Goal: Transaction & Acquisition: Purchase product/service

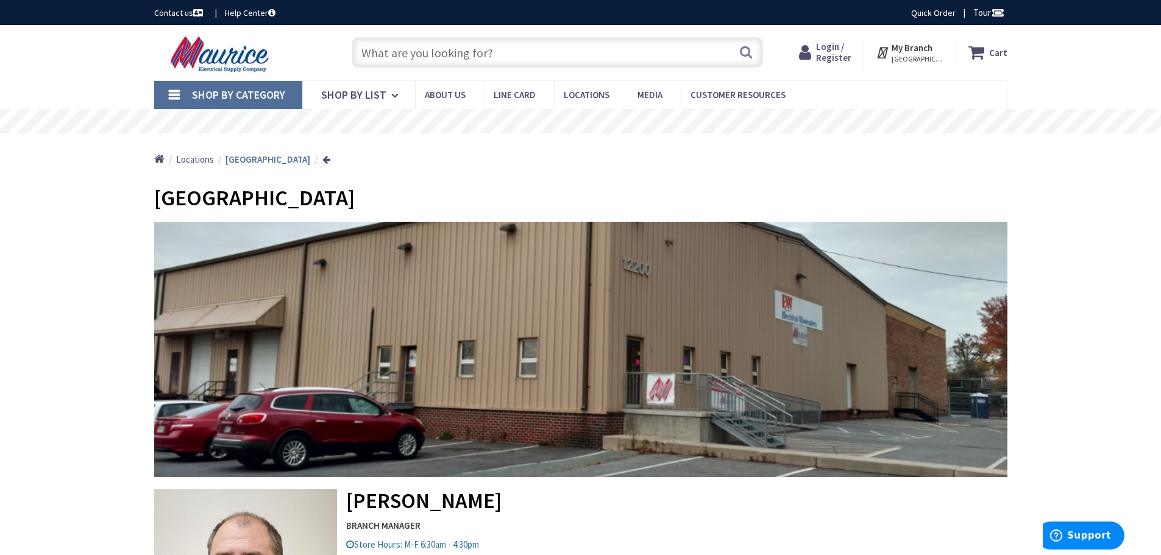
click at [401, 57] on input "text" at bounding box center [557, 52] width 411 height 30
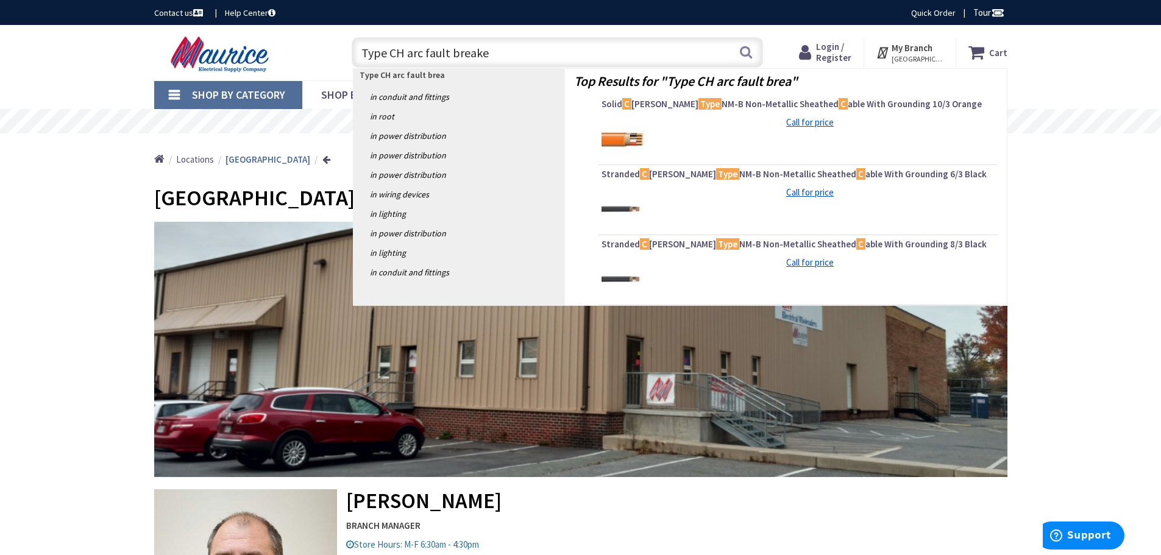
type input "Type CH arc fault breaker"
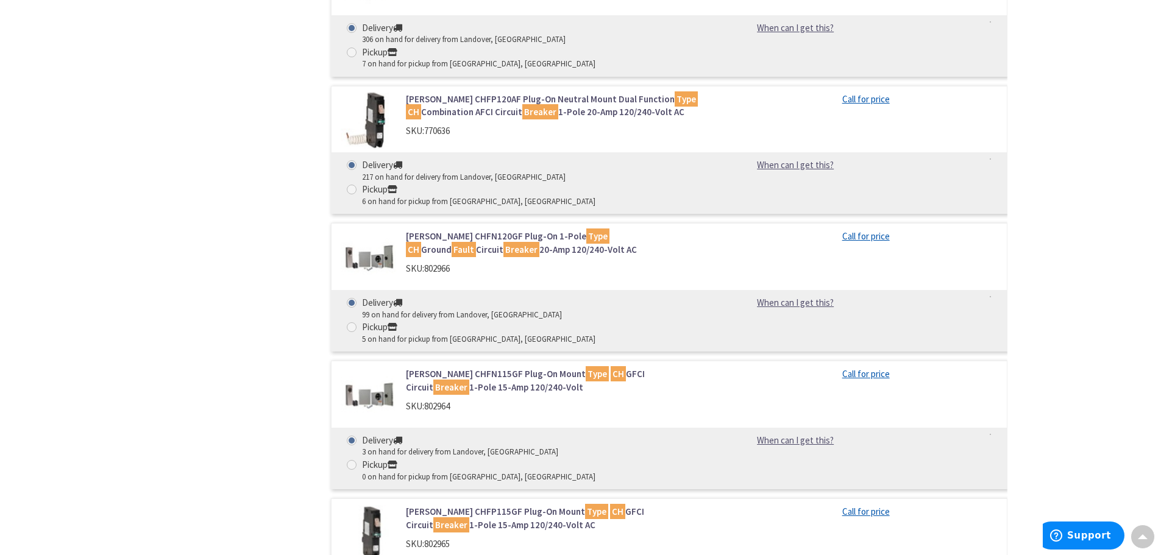
scroll to position [1280, 0]
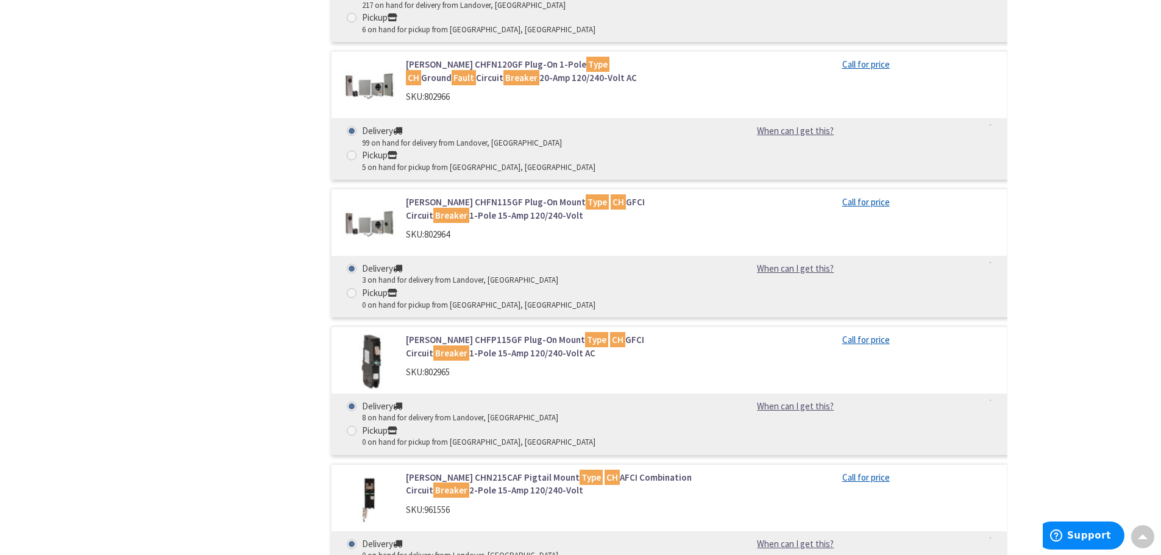
click at [477, 471] on link "Eaton CHN215CAF Pigtail Mount Type CH AFCI Combination Circuit Breaker 2-Pole 1…" at bounding box center [561, 484] width 310 height 26
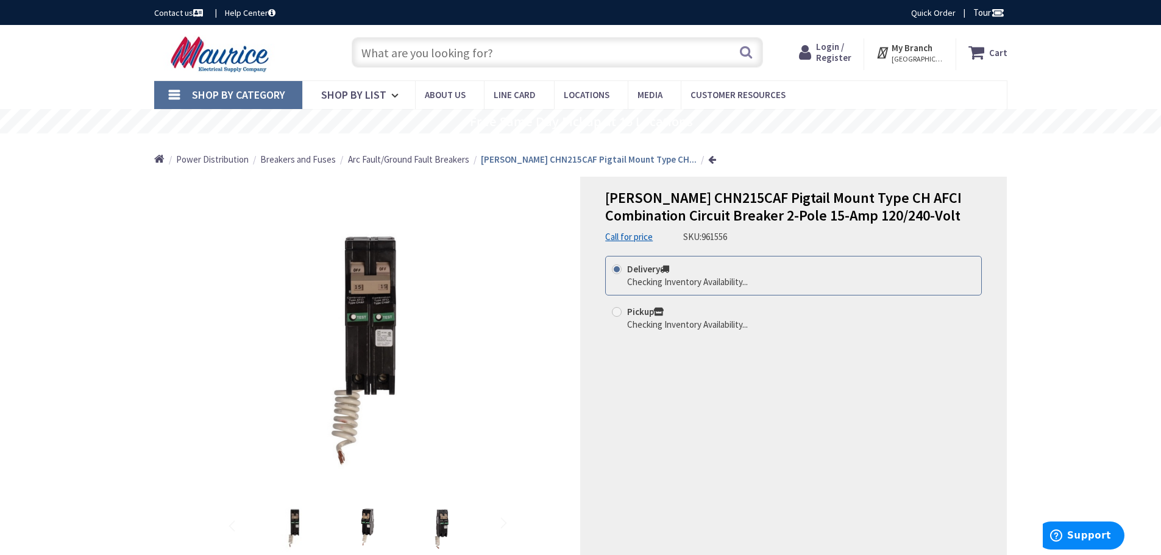
click at [613, 314] on span at bounding box center [617, 312] width 10 height 10
click at [615, 314] on input "Pickup Checking Inventory Availability..." at bounding box center [619, 312] width 8 height 8
radio input "true"
click at [826, 326] on span "Available for immediate pickup" at bounding box center [786, 331] width 319 height 24
click at [623, 316] on input "Pickup 1 on hand for pickup from Annapolis, MD. - Available for immediate pickup" at bounding box center [619, 312] width 8 height 8
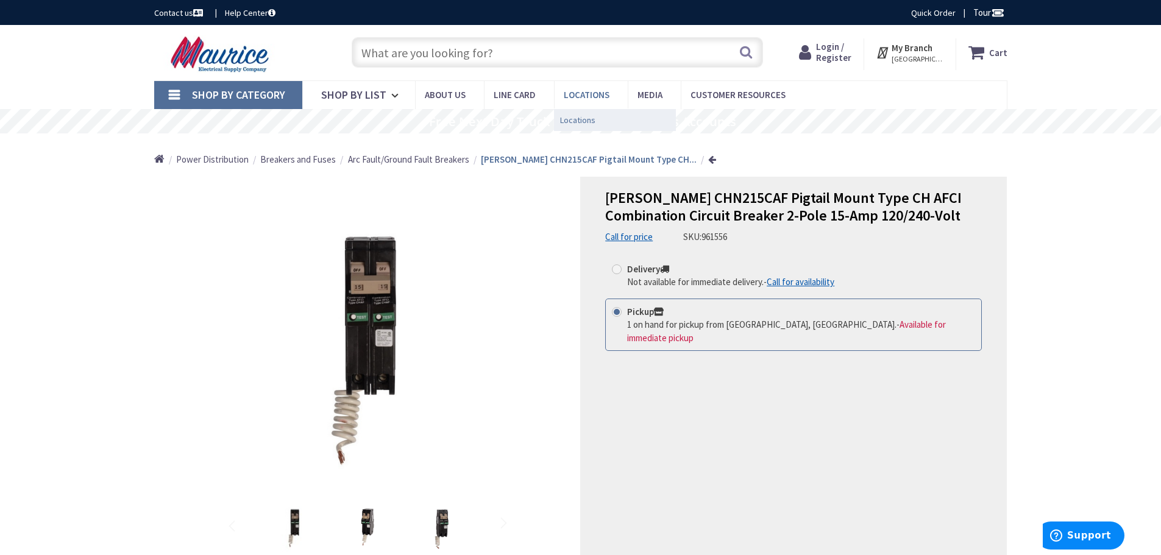
click at [578, 116] on span "Locations" at bounding box center [577, 120] width 35 height 12
click at [915, 43] on strong "My Branch" at bounding box center [912, 48] width 41 height 12
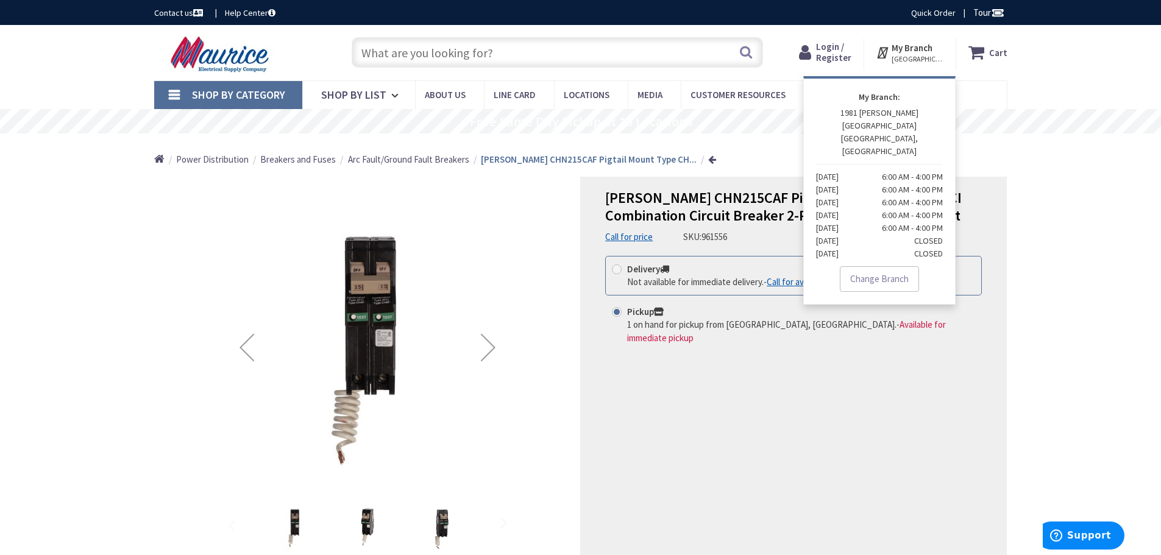
click at [915, 49] on strong "My Branch" at bounding box center [912, 48] width 41 height 12
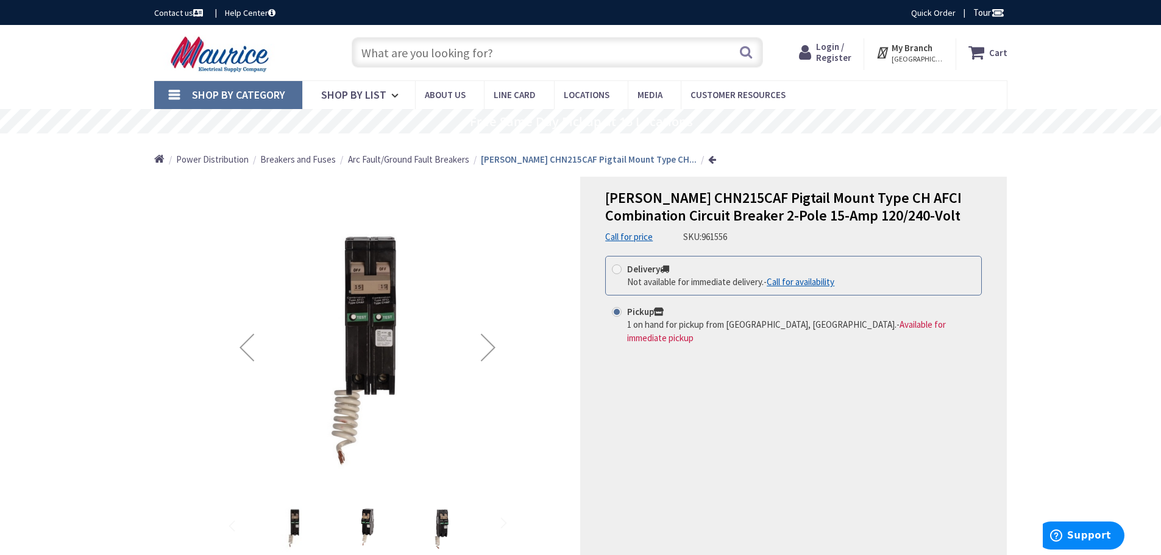
click at [915, 49] on strong "My Branch" at bounding box center [912, 48] width 41 height 12
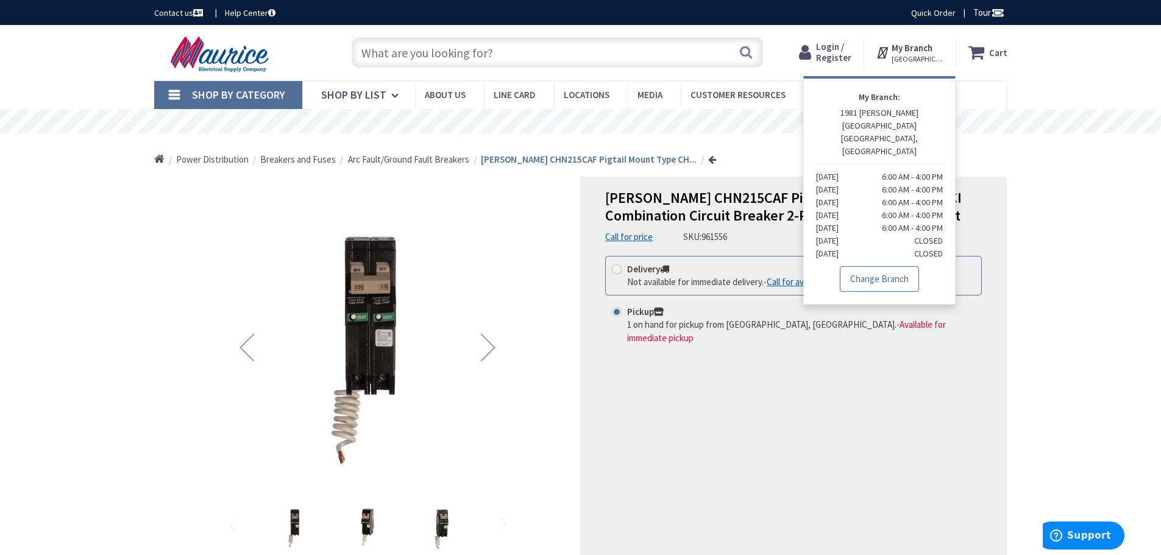
click at [879, 266] on link "Change Branch" at bounding box center [879, 279] width 79 height 26
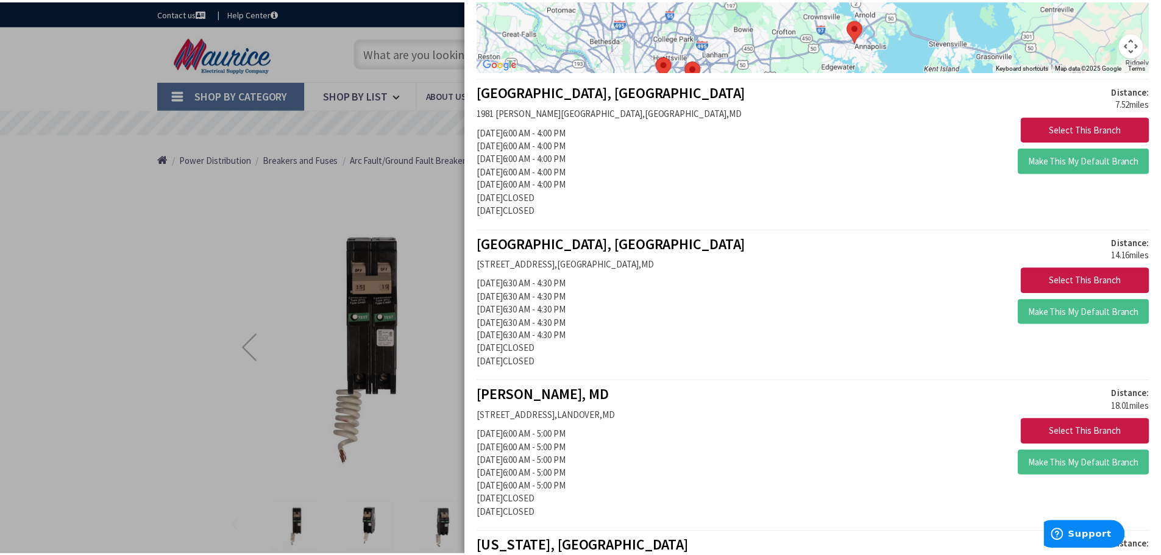
scroll to position [244, 0]
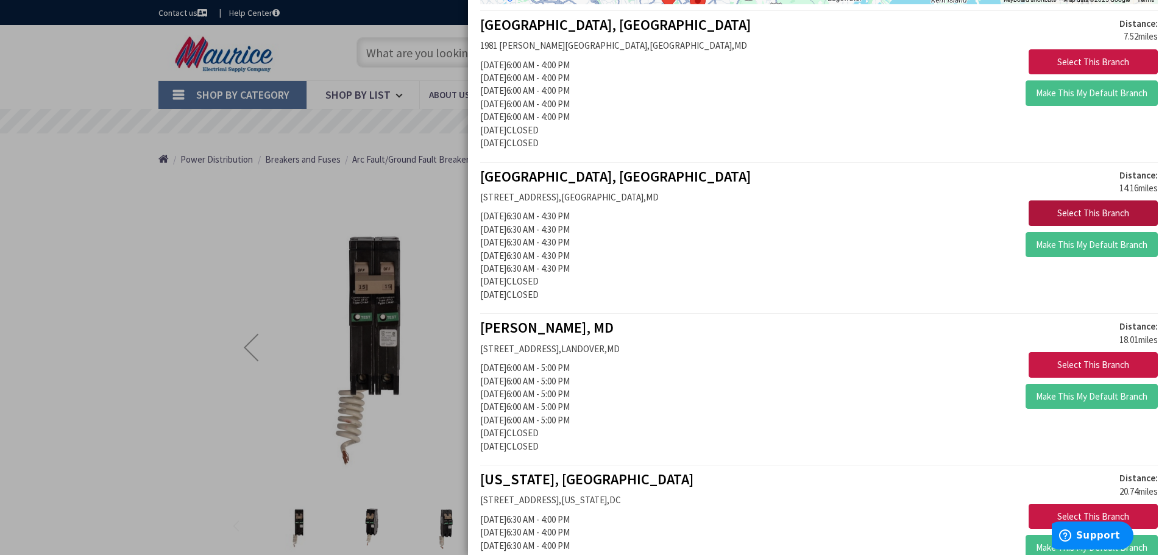
click at [1073, 211] on button "Select This Branch" at bounding box center [1093, 214] width 129 height 26
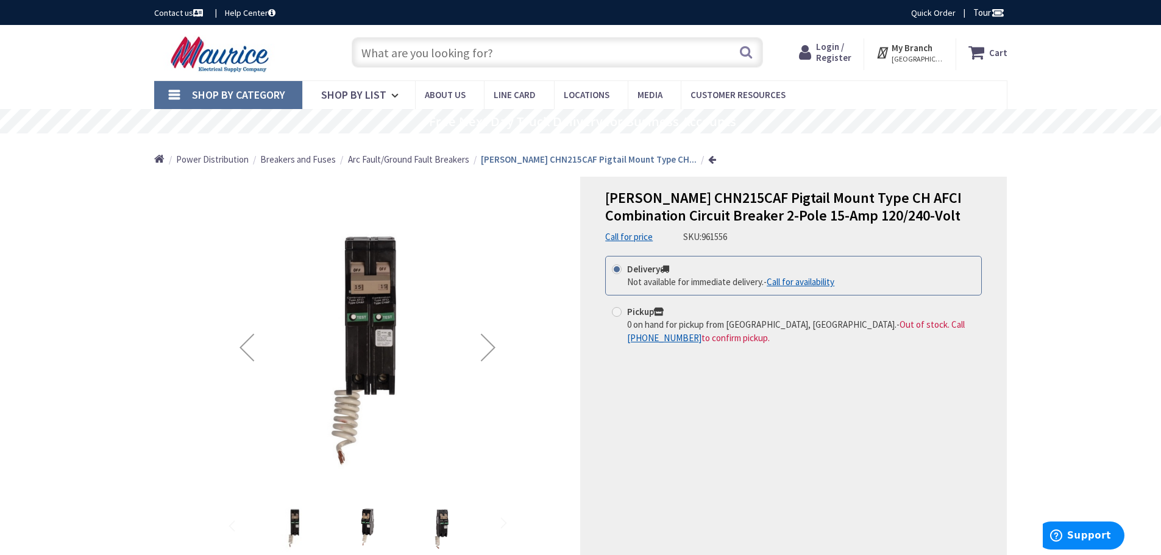
click at [912, 45] on strong "My Branch" at bounding box center [912, 48] width 41 height 12
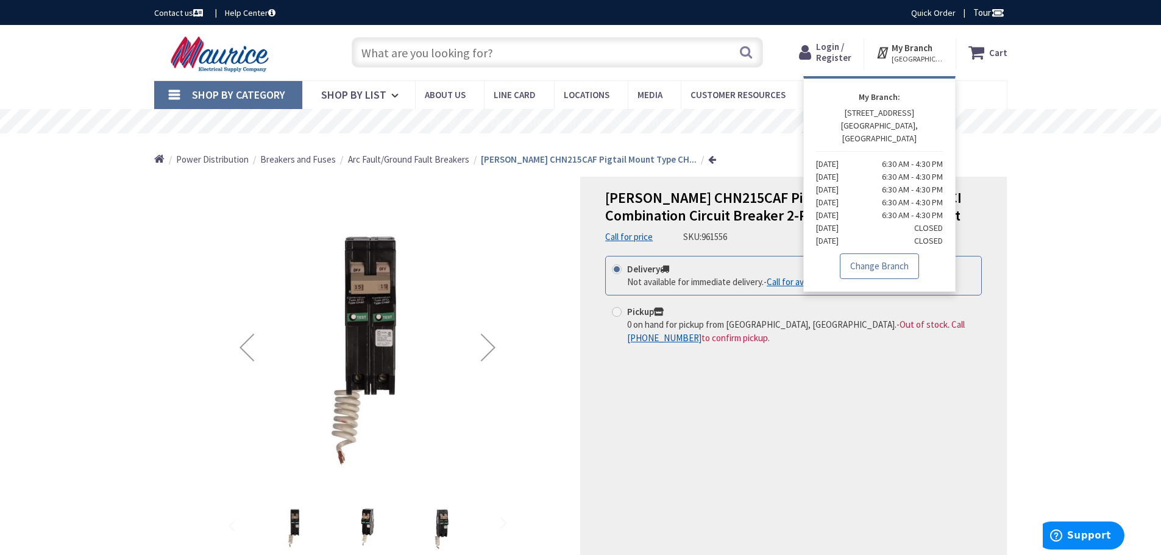
click at [890, 254] on link "Change Branch" at bounding box center [879, 267] width 79 height 26
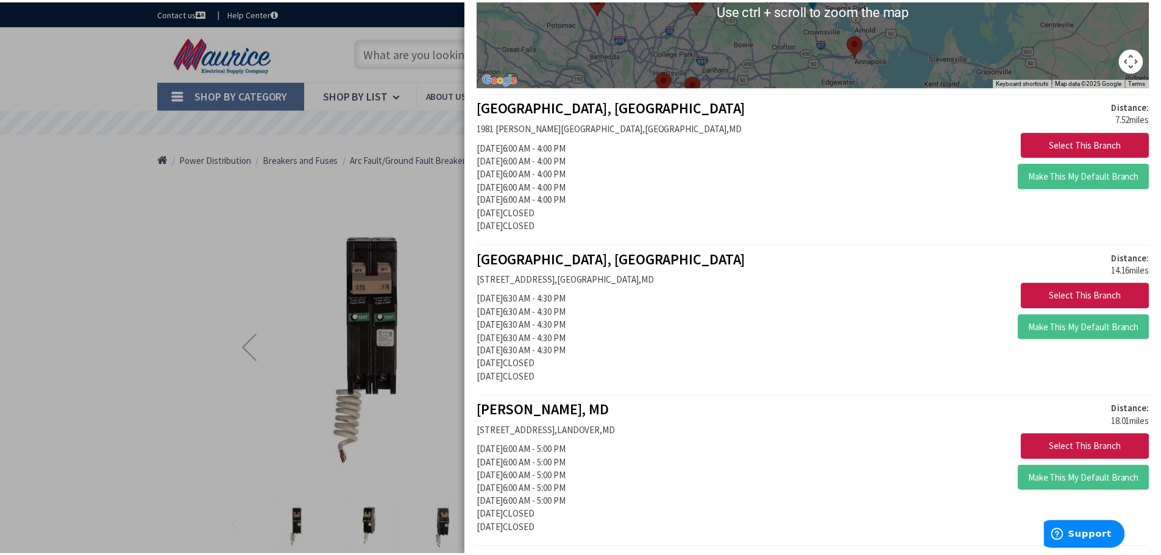
scroll to position [183, 0]
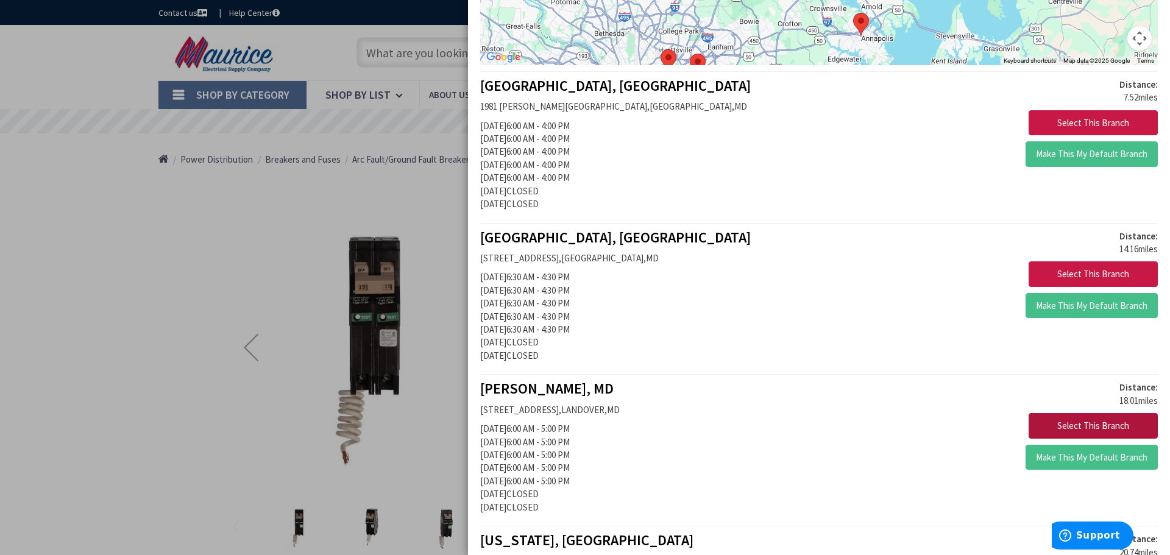
click at [1070, 425] on button "Select This Branch" at bounding box center [1093, 426] width 129 height 26
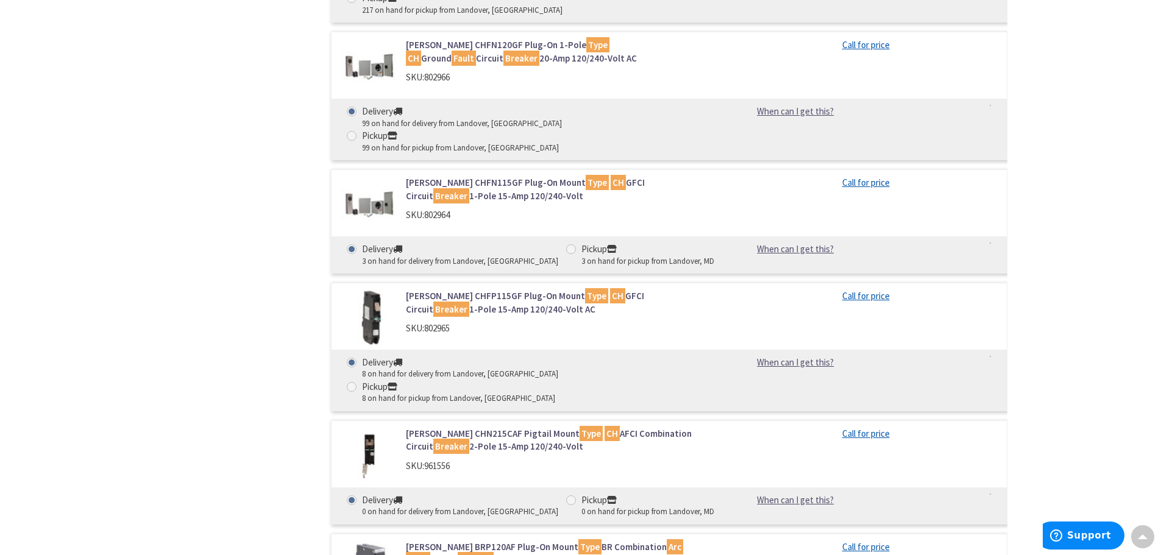
scroll to position [1295, 0]
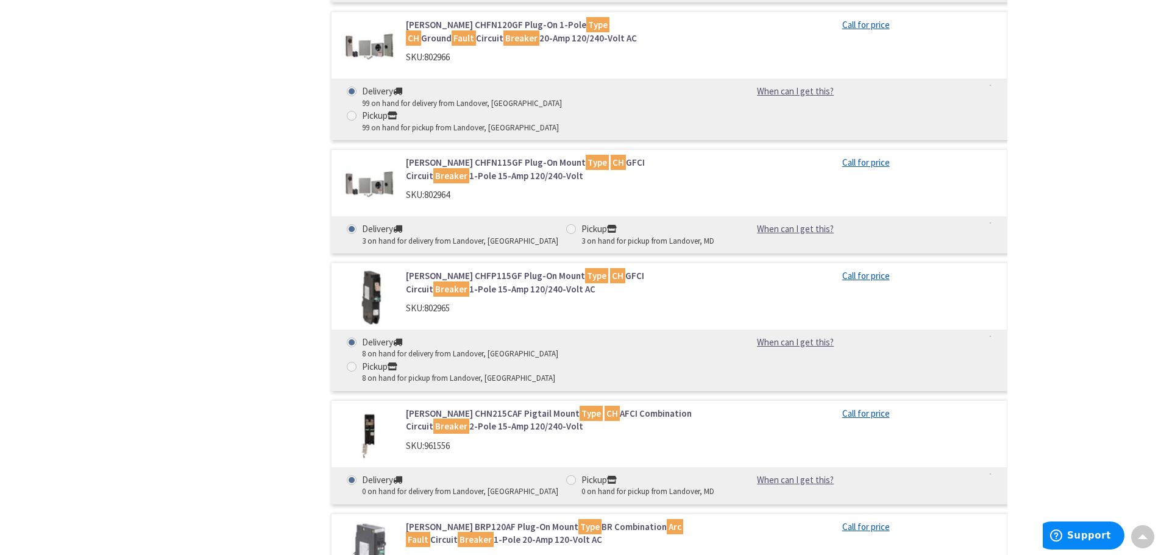
click at [566, 475] on span at bounding box center [571, 480] width 10 height 10
click at [569, 476] on input "Pickup 0 on hand for pickup from Landover, MD" at bounding box center [573, 480] width 8 height 8
radio input "true"
click at [606, 486] on div "0 on hand for pickup from Landover, MD" at bounding box center [647, 492] width 133 height 12
click at [577, 476] on input "Pickup 0 on hand for pickup from Landover, MD" at bounding box center [573, 480] width 8 height 8
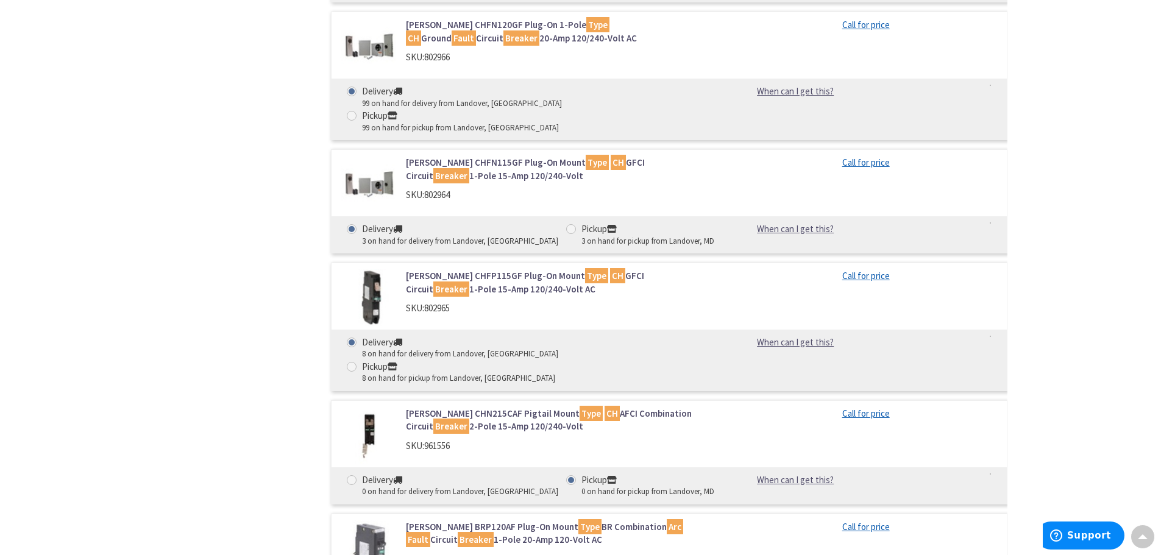
click at [607, 475] on icon at bounding box center [612, 480] width 10 height 10
click at [569, 476] on input "Pickup 0 on hand for pickup from Landover, MD" at bounding box center [573, 480] width 8 height 8
click at [448, 407] on link "Eaton CHN215CAF Pigtail Mount Type CH AFCI Combination Circuit Breaker 2-Pole 1…" at bounding box center [561, 420] width 310 height 26
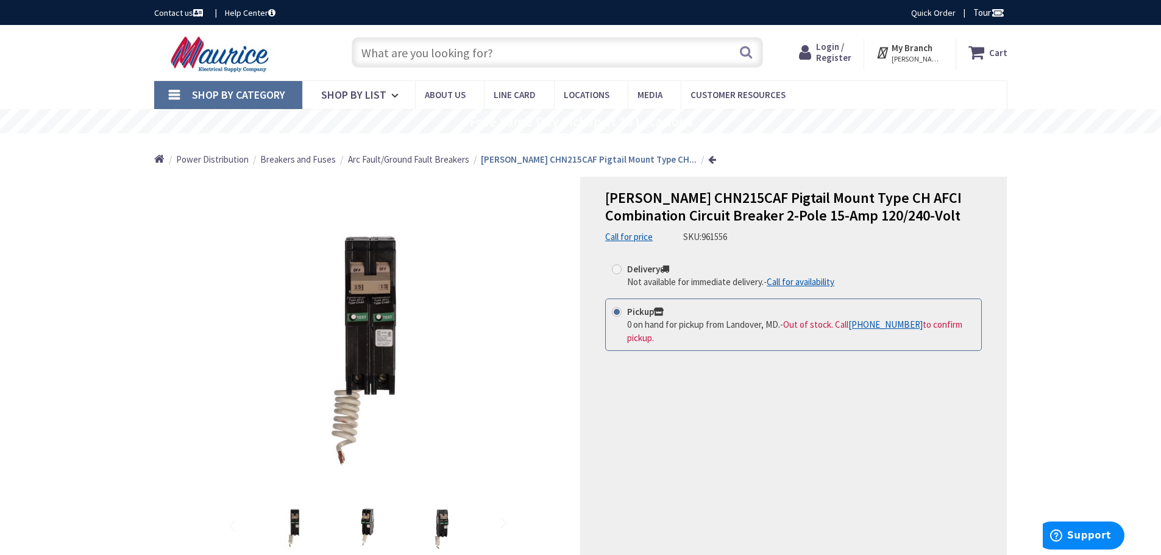
click at [681, 365] on div "Delivery Not available for immediate delivery. - Call for availability Pickup 0…" at bounding box center [793, 315] width 377 height 118
click at [492, 347] on div "Next" at bounding box center [488, 347] width 49 height 49
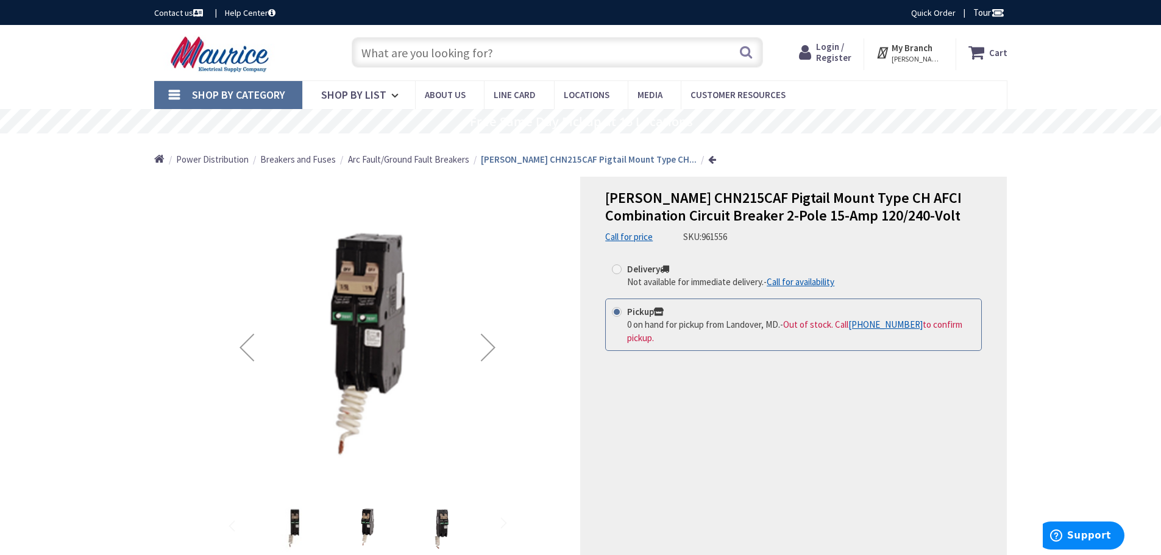
click at [492, 347] on div "Next" at bounding box center [488, 347] width 49 height 49
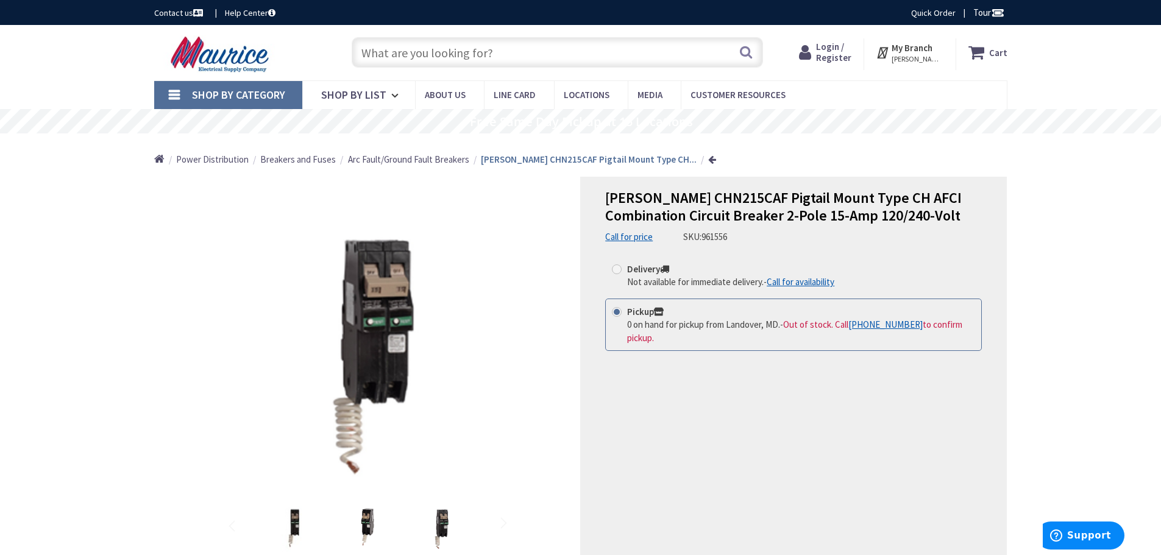
click at [617, 357] on div "Delivery Not available for immediate delivery. - Call for availability Pickup 0…" at bounding box center [793, 315] width 377 height 118
click at [617, 311] on span at bounding box center [617, 312] width 10 height 10
click at [617, 311] on input "Pickup 0 on hand for pickup from Landover, MD. - Out of stock. Call +1-301-298-…" at bounding box center [619, 312] width 8 height 8
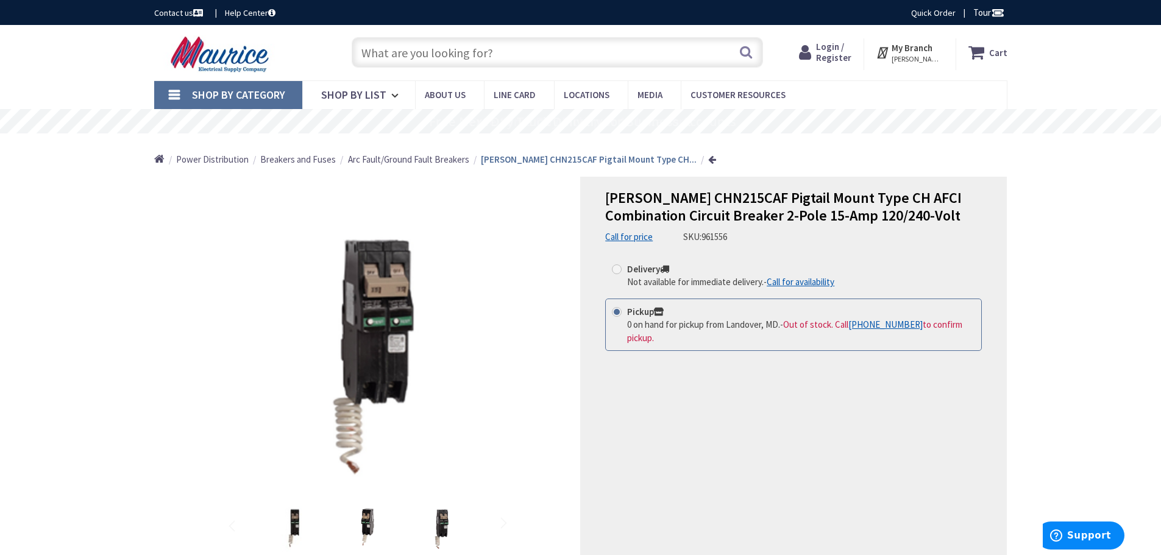
click at [614, 268] on span at bounding box center [617, 269] width 10 height 10
click at [615, 268] on input "Delivery Not available for immediate delivery. - Call for availability" at bounding box center [619, 269] width 8 height 8
radio input "true"
click at [926, 44] on strong "My Branch" at bounding box center [912, 48] width 41 height 12
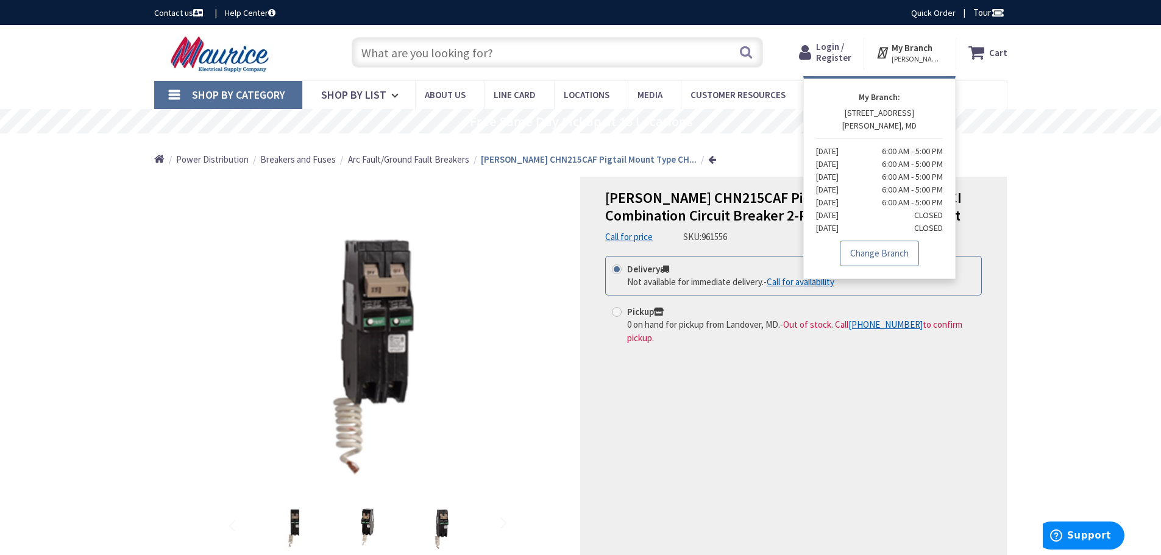
click at [891, 257] on link "Change Branch" at bounding box center [879, 254] width 79 height 26
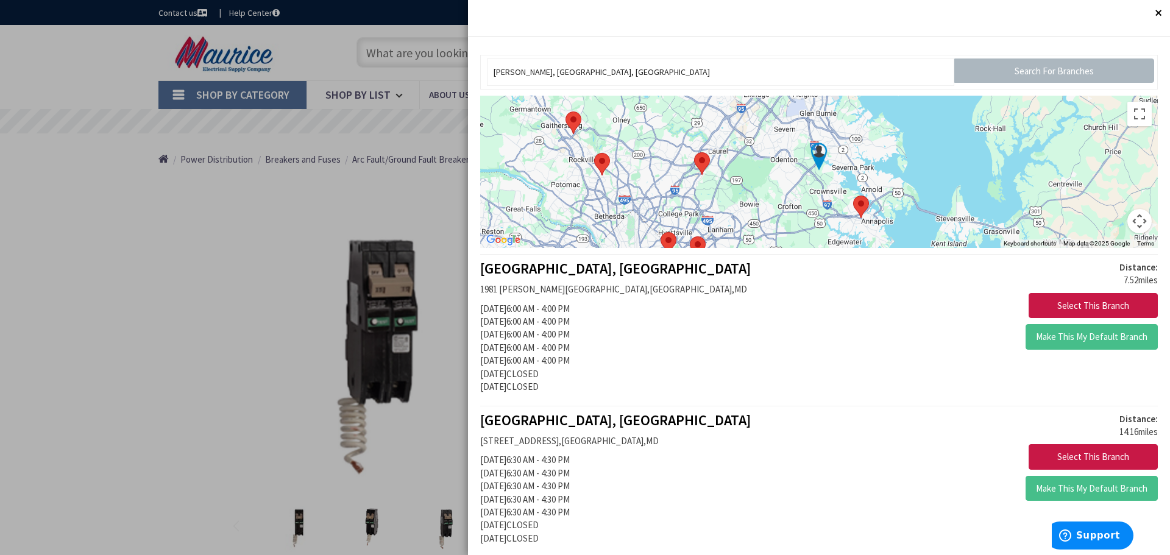
click at [858, 205] on img at bounding box center [861, 207] width 26 height 32
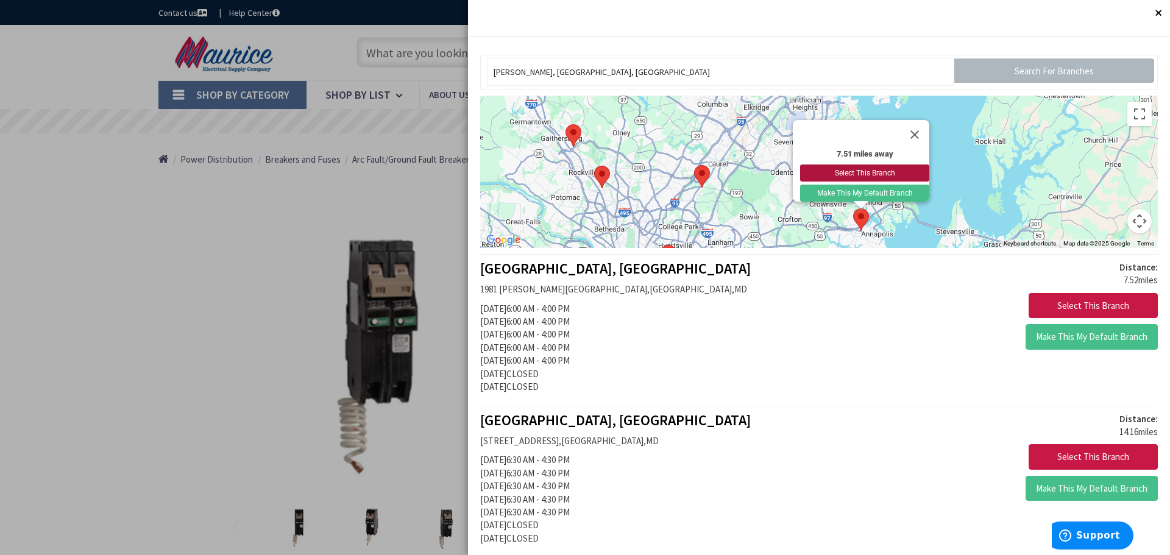
click at [862, 165] on button "Select This Branch" at bounding box center [864, 173] width 129 height 17
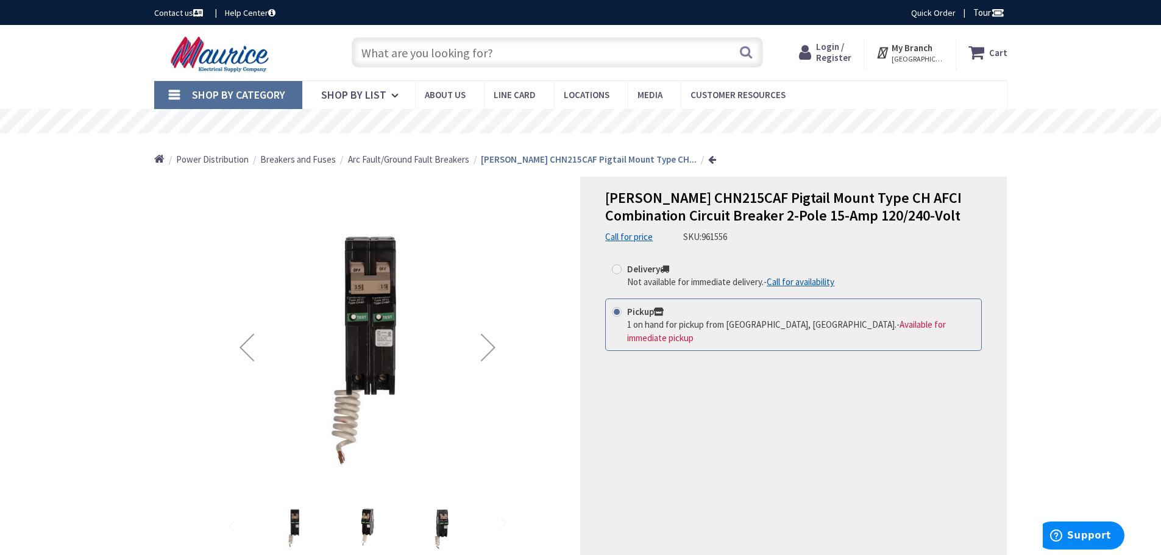
click at [845, 321] on span "Available for immediate pickup" at bounding box center [786, 331] width 319 height 24
click at [623, 316] on input "Pickup 1 on hand for pickup from [GEOGRAPHIC_DATA], [GEOGRAPHIC_DATA]. - Availa…" at bounding box center [619, 312] width 8 height 8
click at [661, 309] on icon at bounding box center [659, 312] width 10 height 10
click at [623, 309] on input "Pickup 1 on hand for pickup from [GEOGRAPHIC_DATA], [GEOGRAPHIC_DATA]. - Availa…" at bounding box center [619, 312] width 8 height 8
click at [920, 57] on span "[GEOGRAPHIC_DATA], [GEOGRAPHIC_DATA]" at bounding box center [918, 59] width 52 height 10
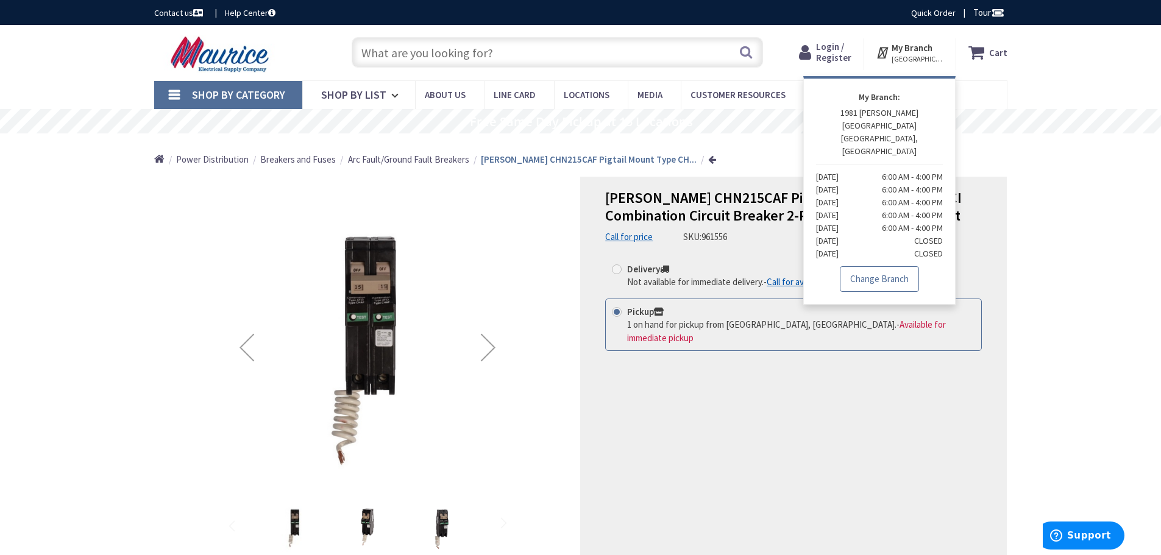
click at [882, 266] on link "Change Branch" at bounding box center [879, 279] width 79 height 26
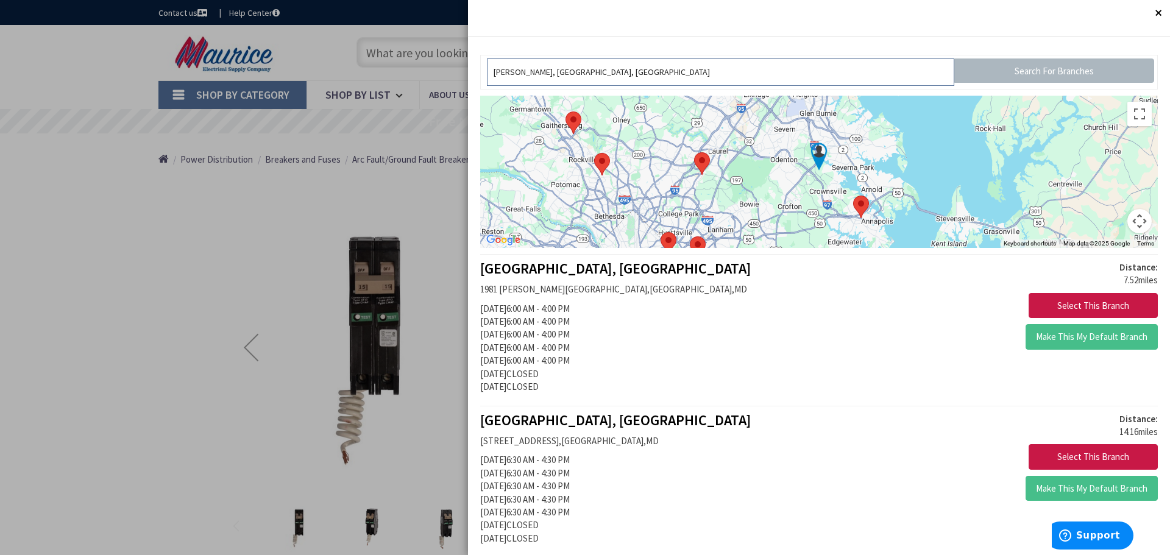
scroll to position [61, 0]
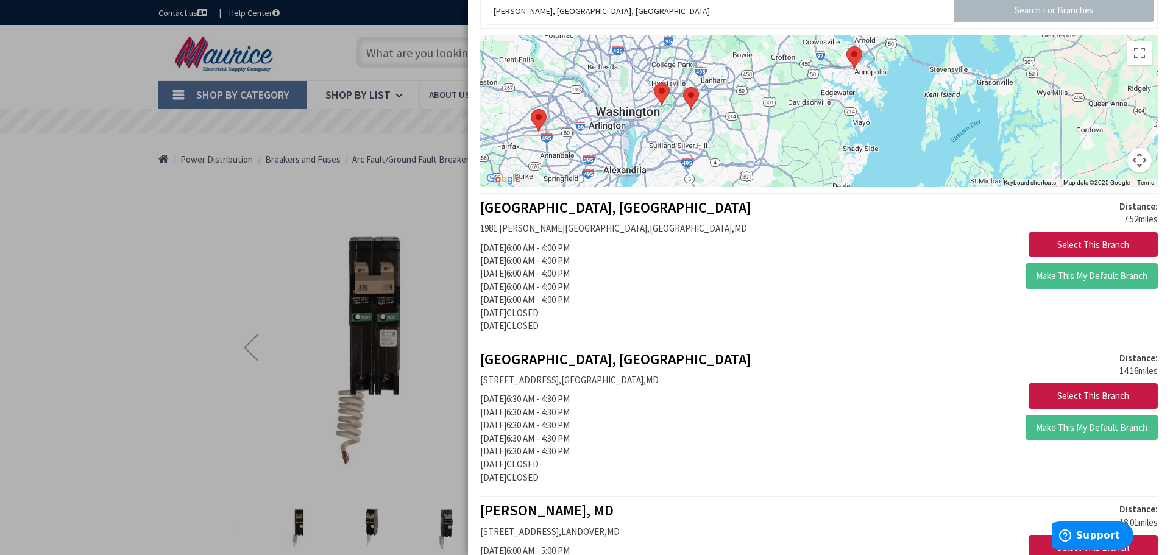
drag, startPoint x: 912, startPoint y: 152, endPoint x: 905, endPoint y: 57, distance: 95.4
click at [905, 57] on div at bounding box center [819, 111] width 678 height 152
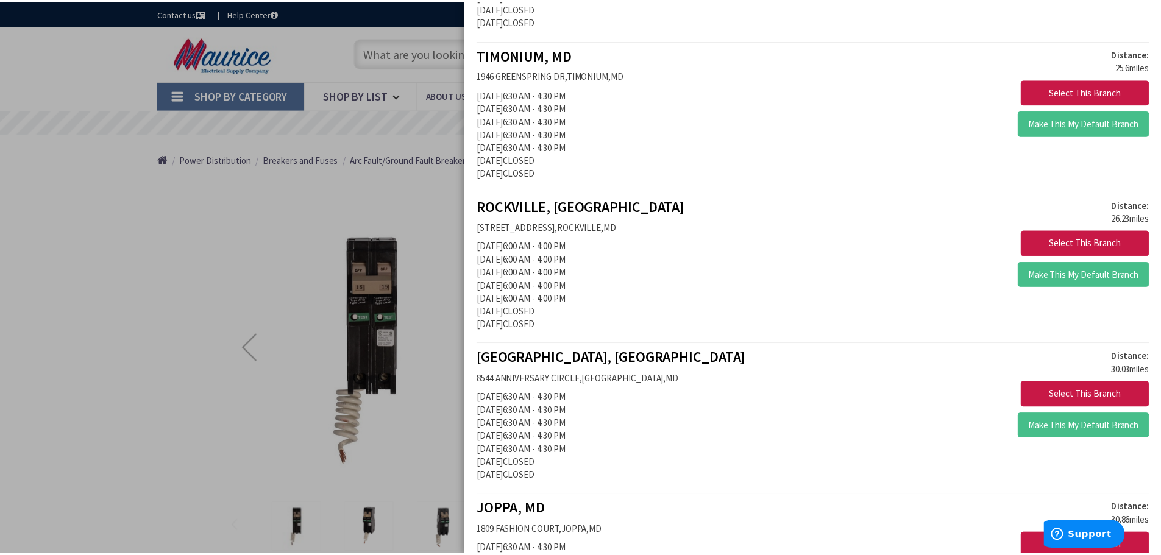
scroll to position [699, 0]
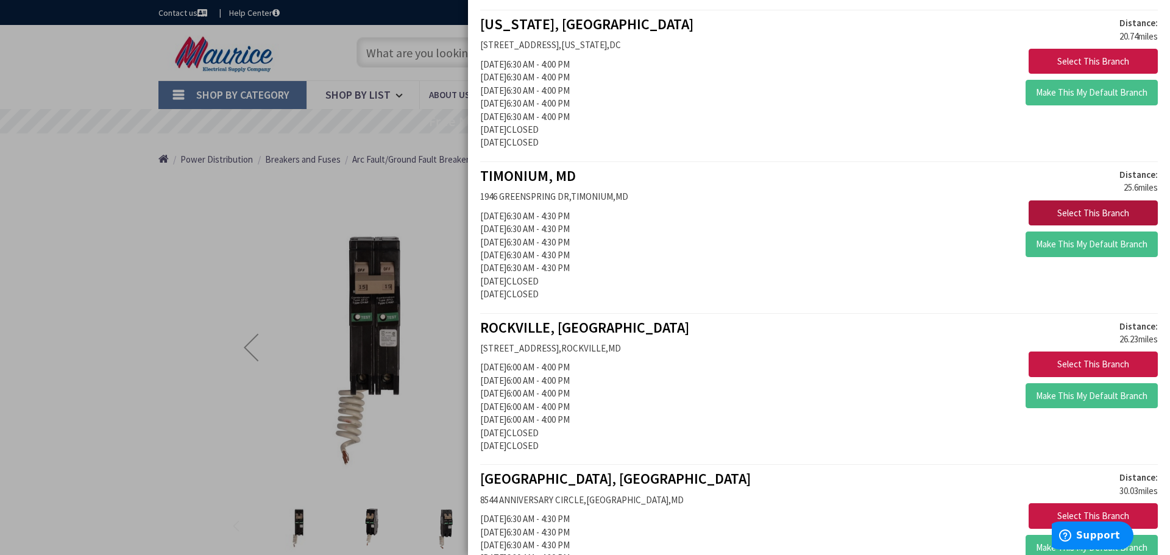
click at [1076, 213] on button "Select This Branch" at bounding box center [1093, 214] width 129 height 26
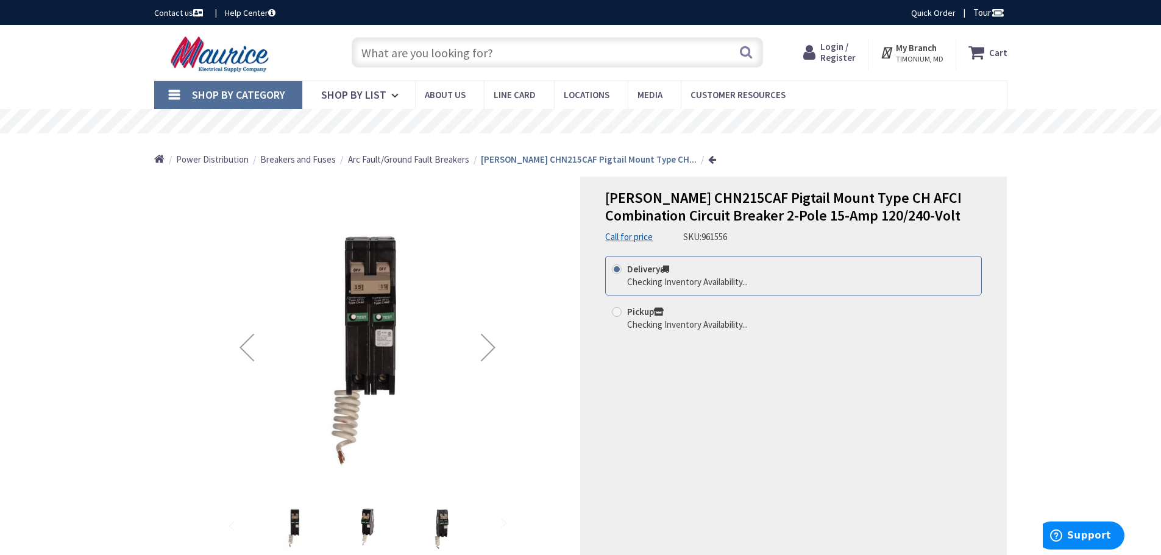
radio input "true"
click at [912, 57] on span "TIMONIUM, MD" at bounding box center [920, 59] width 48 height 10
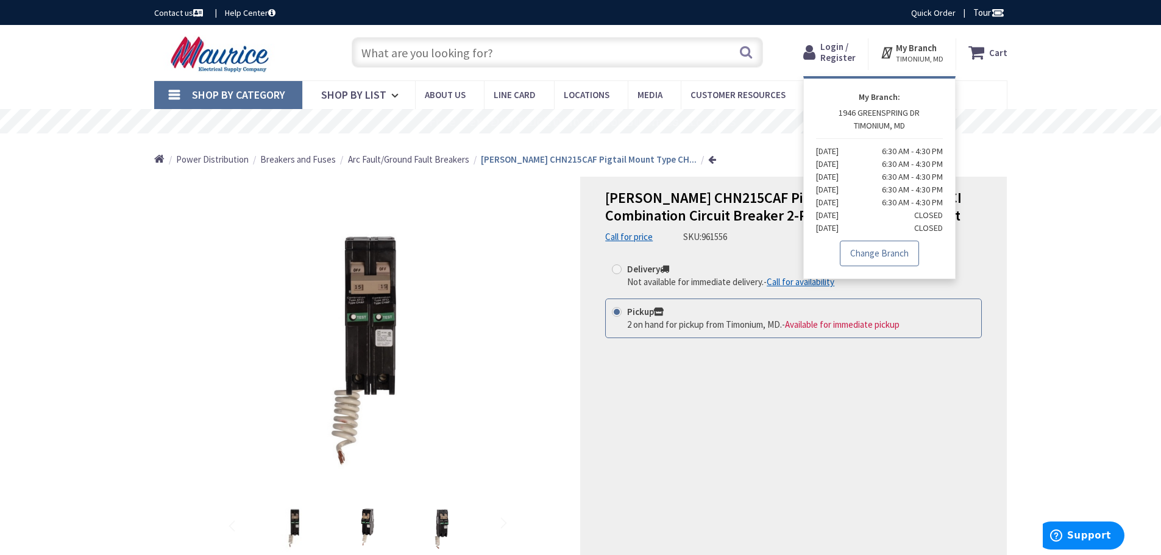
click at [882, 250] on link "Change Branch" at bounding box center [879, 254] width 79 height 26
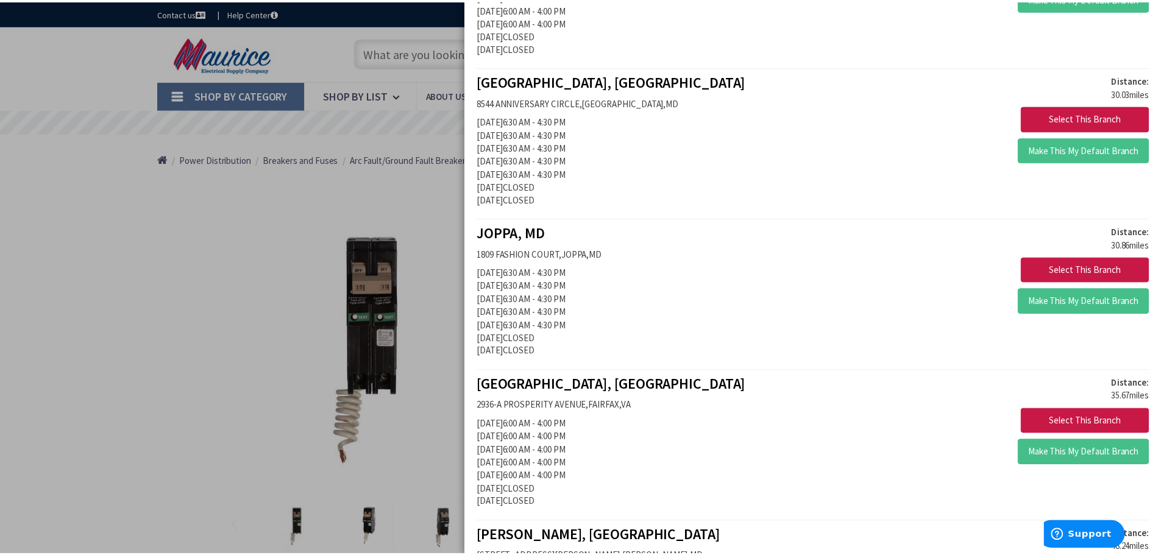
scroll to position [1219, 0]
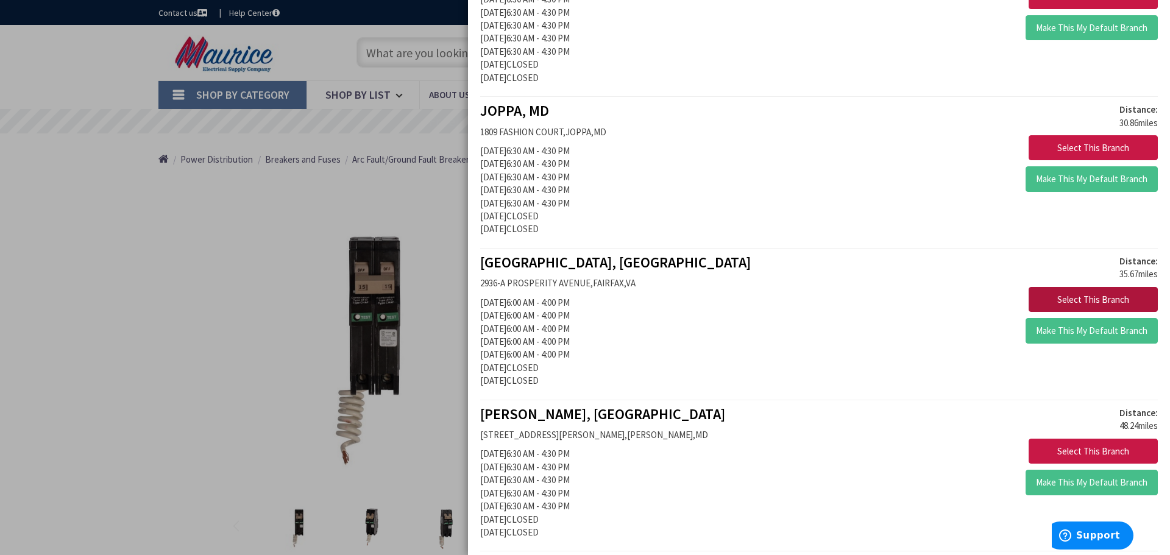
click at [1067, 301] on button "Select This Branch" at bounding box center [1093, 300] width 129 height 26
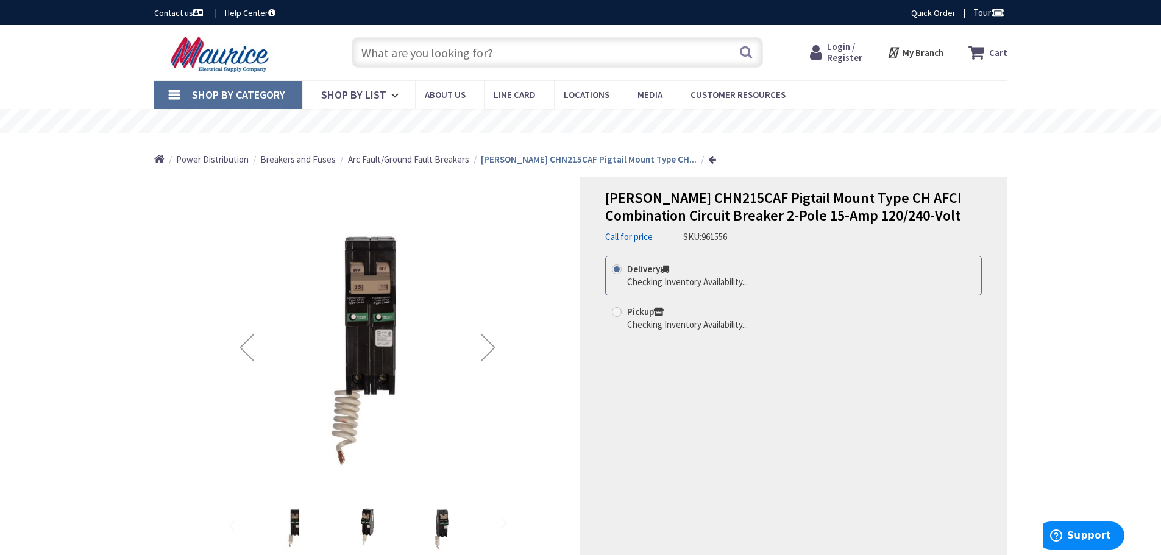
click at [623, 309] on label "Pickup Checking Inventory Availability..." at bounding box center [680, 318] width 136 height 26
click at [623, 309] on input "Pickup Checking Inventory Availability..." at bounding box center [619, 312] width 8 height 8
radio input "true"
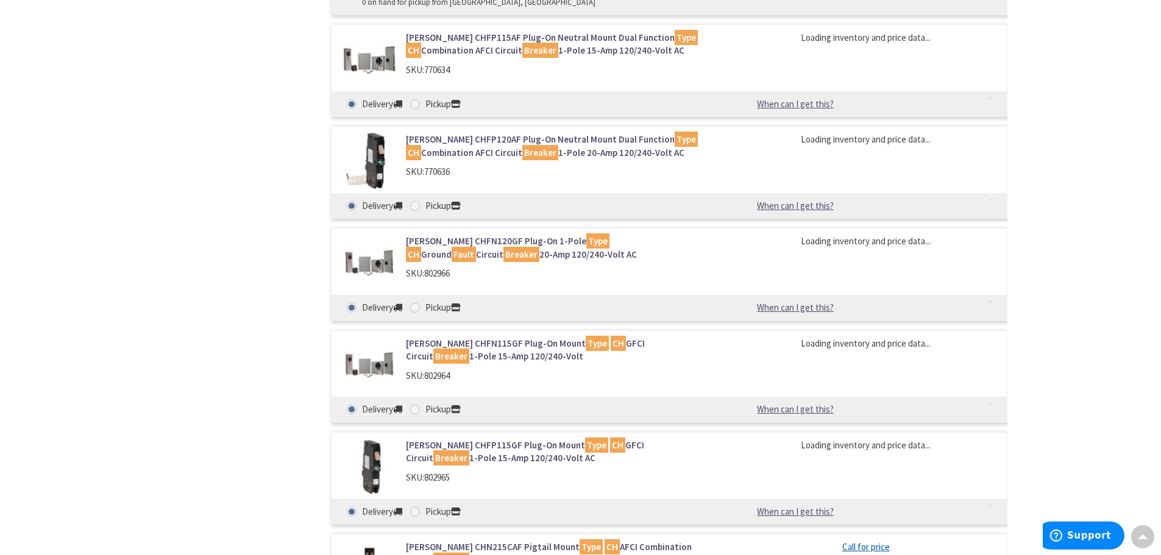
scroll to position [1173, 0]
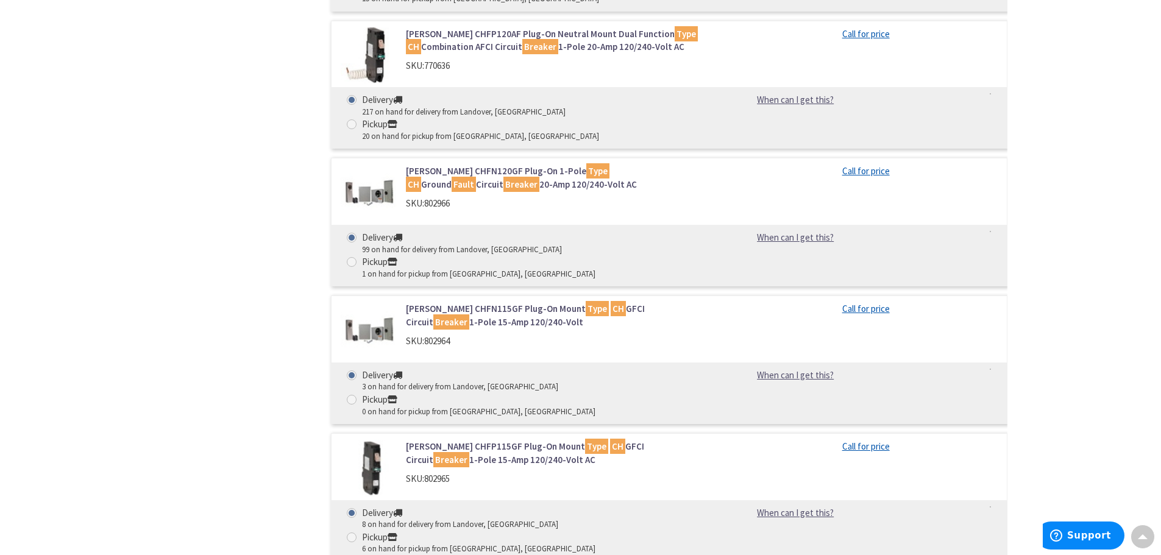
drag, startPoint x: 485, startPoint y: 280, endPoint x: 104, endPoint y: 313, distance: 382.3
click at [67, 378] on div "Skip to Content Toggle Nav Search Cart My Cart Close" at bounding box center [580, 208] width 1161 height 2712
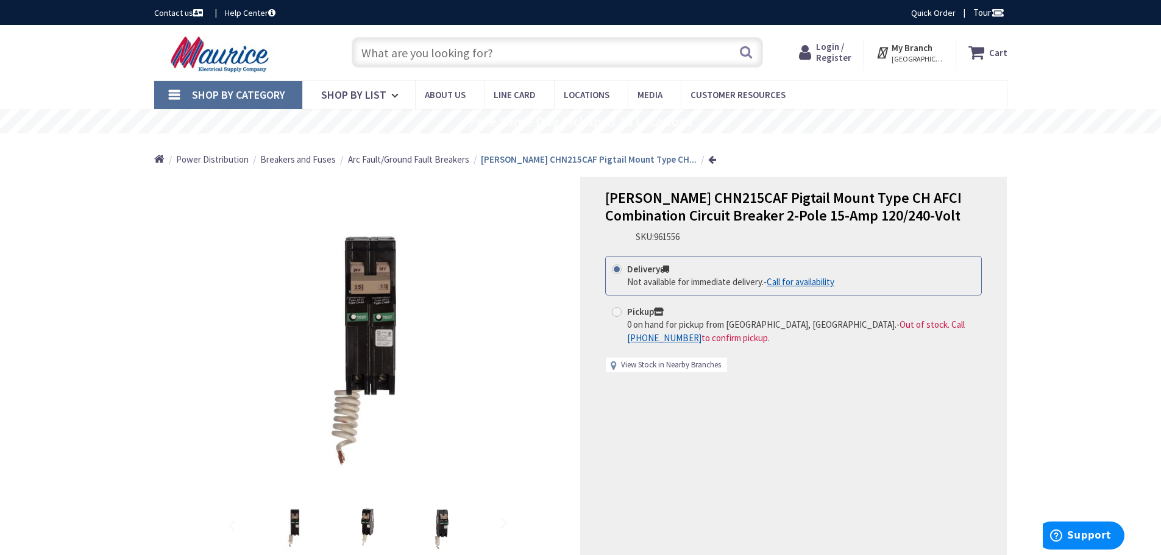
click at [631, 367] on link "View Stock in Nearby Branches" at bounding box center [671, 366] width 100 height 12
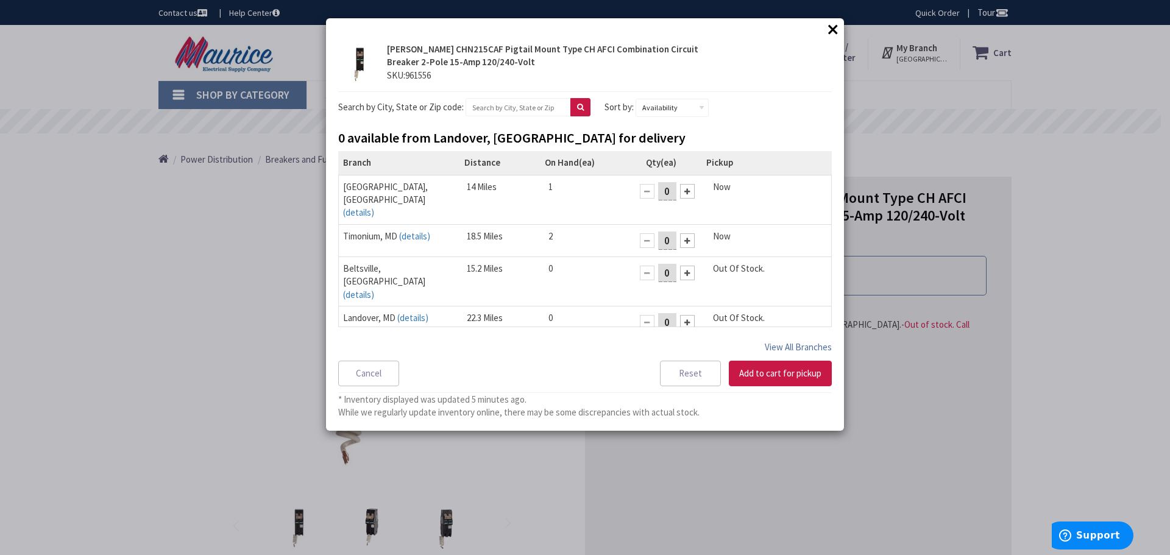
click at [812, 347] on button "View All Branches" at bounding box center [798, 347] width 67 height 16
select select "data-availability"
drag, startPoint x: 80, startPoint y: 80, endPoint x: 0, endPoint y: 47, distance: 86.6
click at [9, 63] on div "× × Eaton CHN215CAF Pigtail Mount Type CH AFCI Combination Circuit Breaker 2-Po…" at bounding box center [585, 277] width 1170 height 555
